Goal: Task Accomplishment & Management: Manage account settings

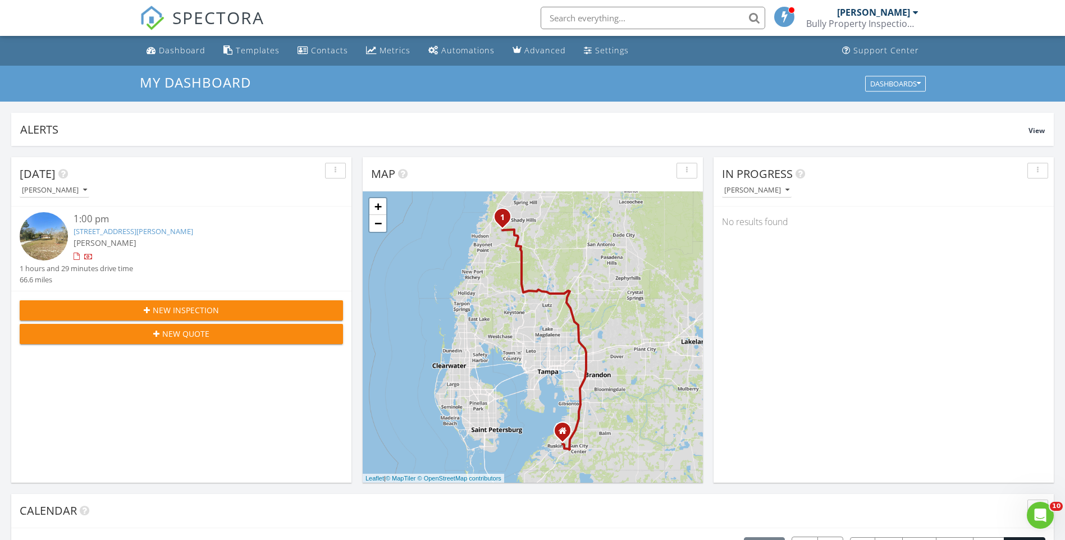
scroll to position [1039, 1082]
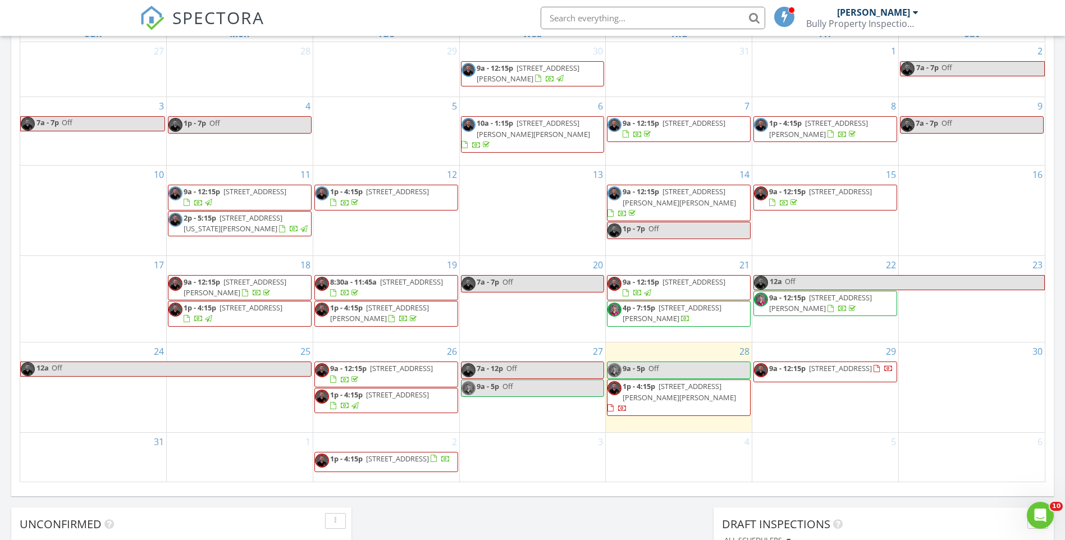
scroll to position [561, 0]
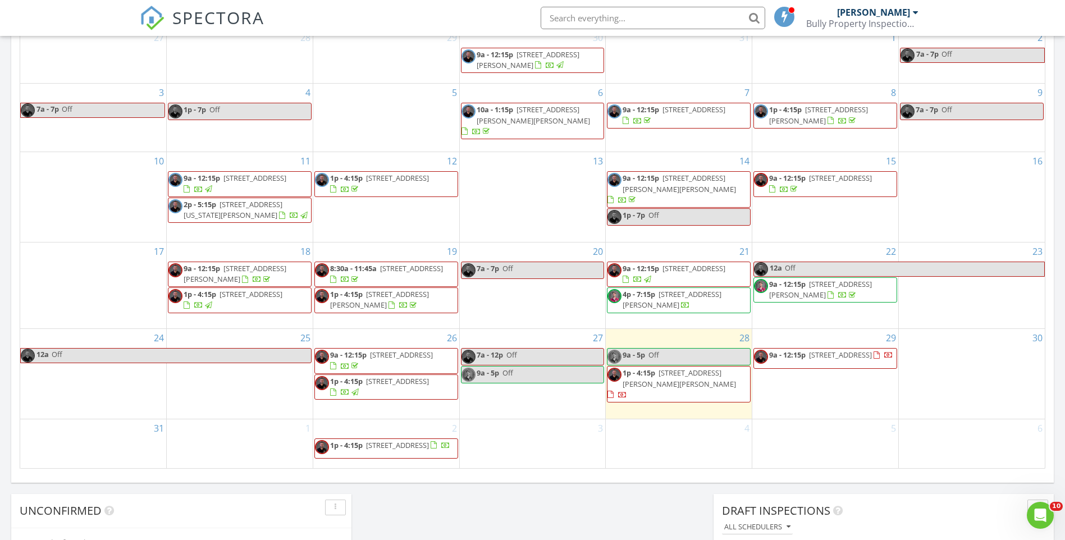
click at [809, 360] on span "1810 28th St W, Bradenton 34205" at bounding box center [840, 355] width 63 height 10
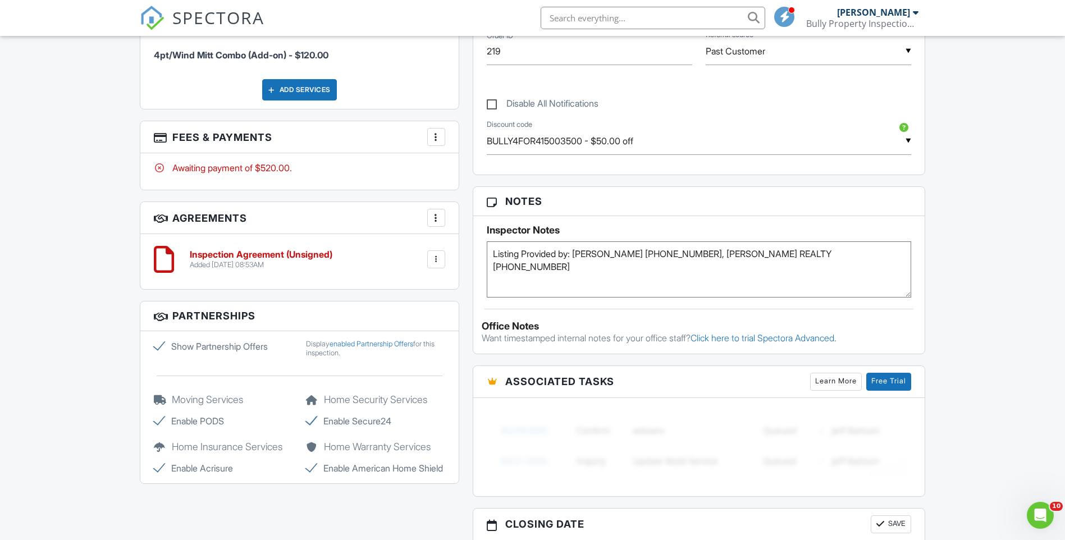
click at [890, 249] on textarea "Listing Provided by: [PERSON_NAME] [PHONE_NUMBER], [PERSON_NAME] REALTY [PHONE_…" at bounding box center [699, 269] width 425 height 56
click at [828, 289] on textarea "Listing Provided by: [PERSON_NAME] [PHONE_NUMBER], [PERSON_NAME] REALTY [PHONE_…" at bounding box center [699, 269] width 425 height 56
type textarea "Listing Provided by: [PERSON_NAME] [PHONE_NUMBER], [PERSON_NAME] REALTY [PHONE_…"
click at [968, 244] on div "Dashboard Templates Contacts Metrics Automations Advanced Settings Support Cent…" at bounding box center [532, 183] width 1065 height 1754
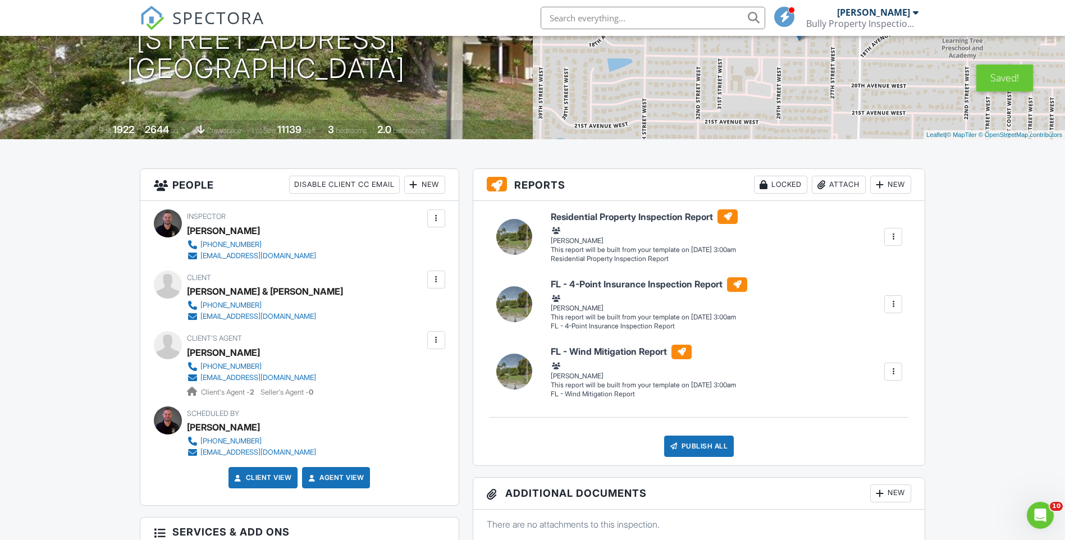
scroll to position [0, 0]
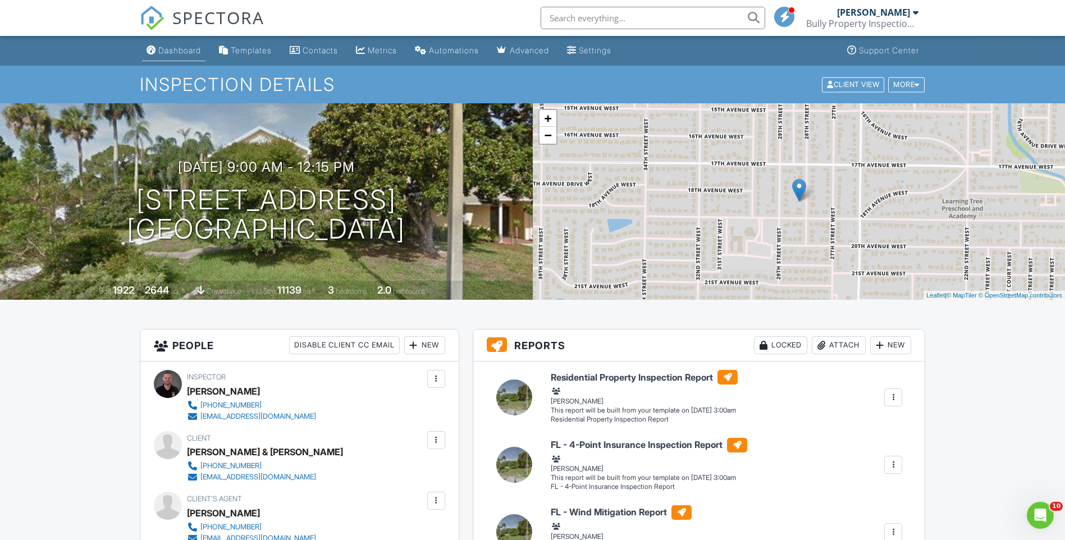
click at [162, 51] on div "Dashboard" at bounding box center [179, 50] width 43 height 10
